Goal: Navigation & Orientation: Find specific page/section

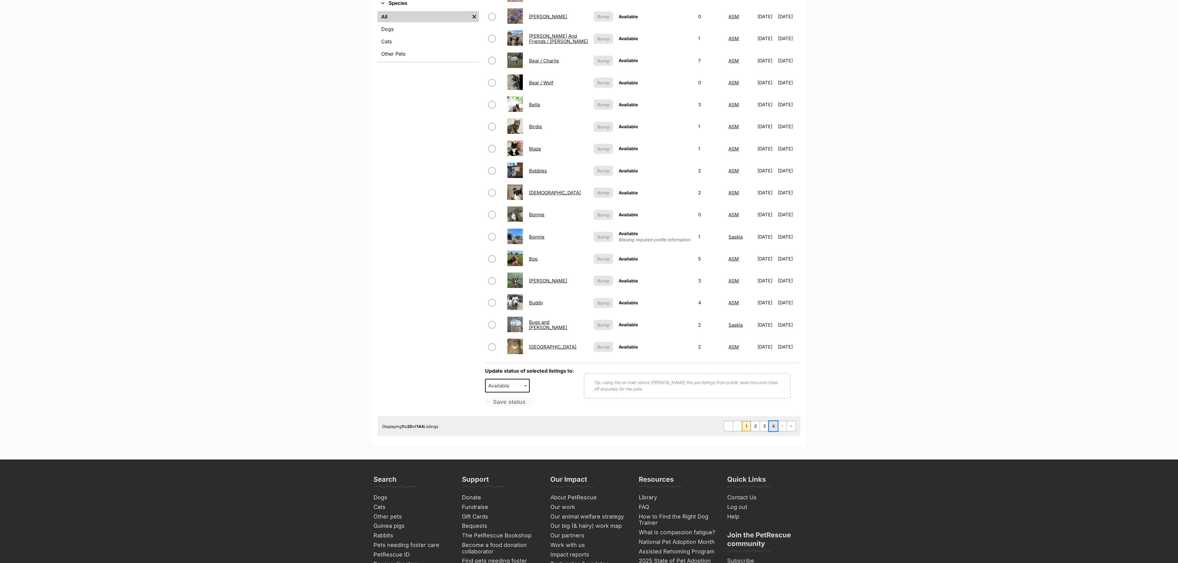
click at [772, 431] on link "4" at bounding box center [773, 426] width 9 height 10
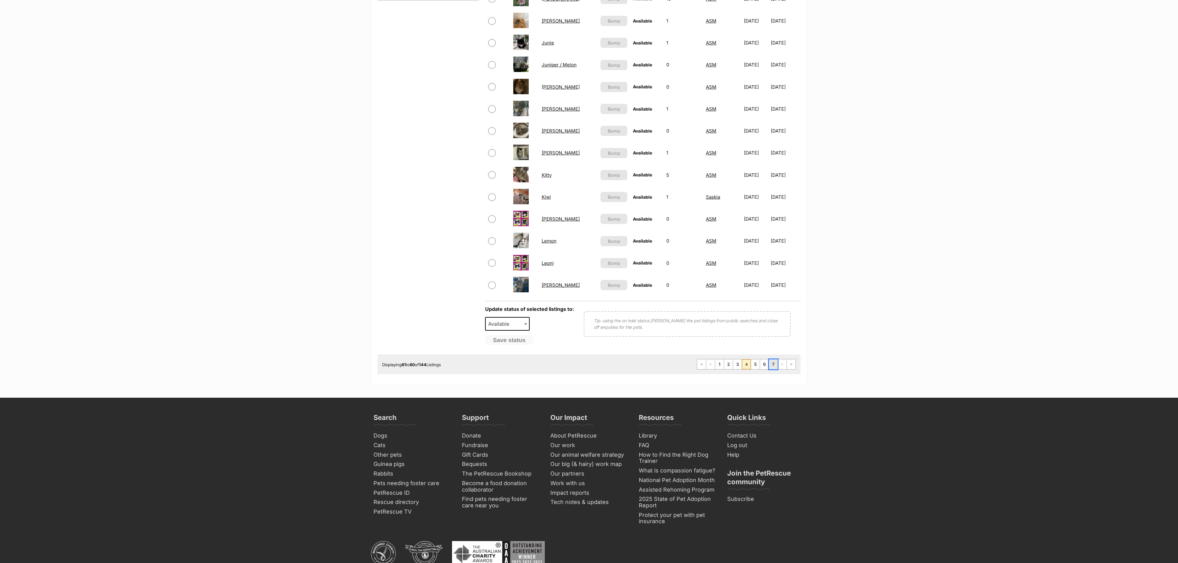
click at [771, 369] on link "7" at bounding box center [773, 364] width 9 height 10
